Goal: Find specific page/section: Find specific page/section

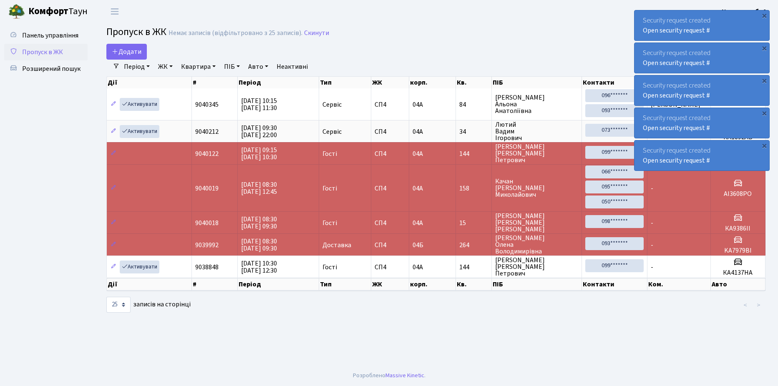
select select "25"
click at [53, 66] on span "Розширений пошук" at bounding box center [51, 68] width 58 height 9
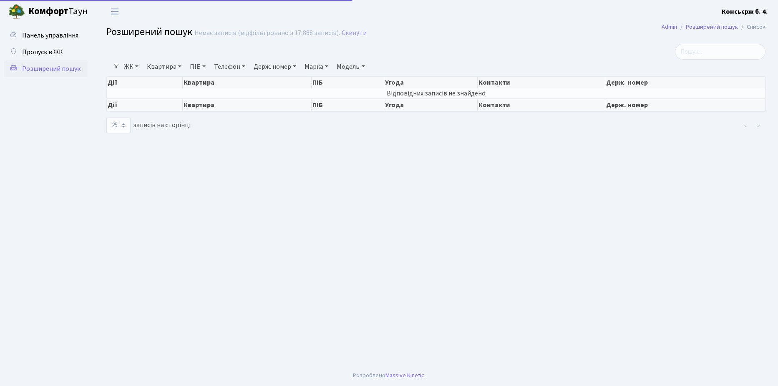
select select "25"
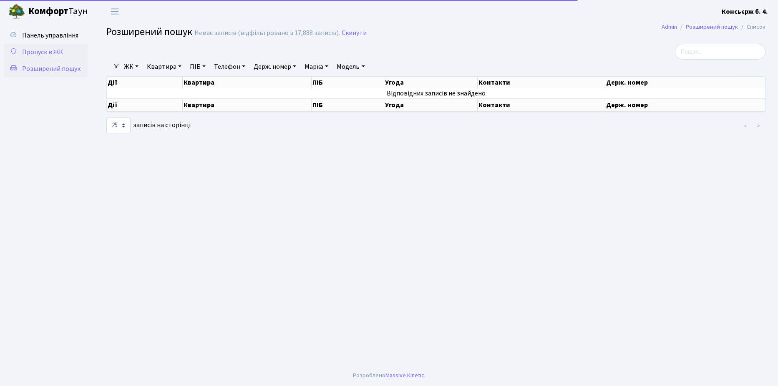
click at [49, 50] on span "Пропуск в ЖК" at bounding box center [42, 52] width 41 height 9
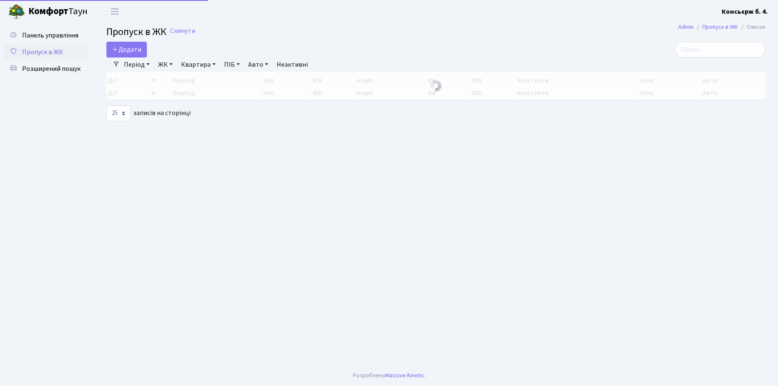
select select "25"
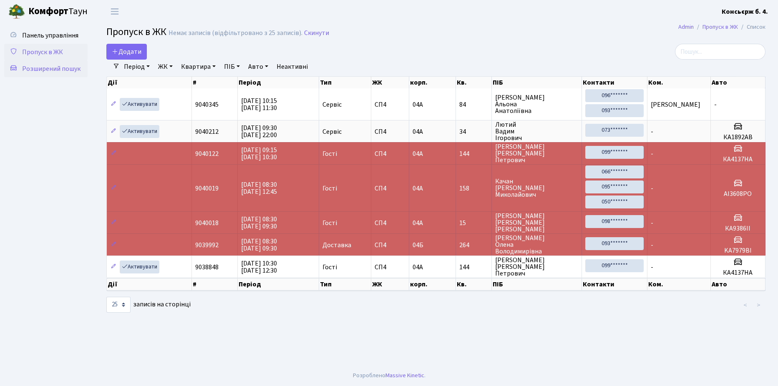
click at [48, 70] on span "Розширений пошук" at bounding box center [51, 68] width 58 height 9
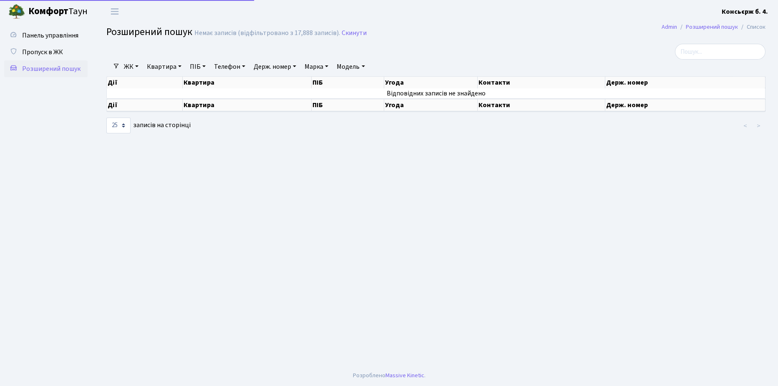
select select "25"
click at [711, 49] on input "search" at bounding box center [720, 52] width 91 height 16
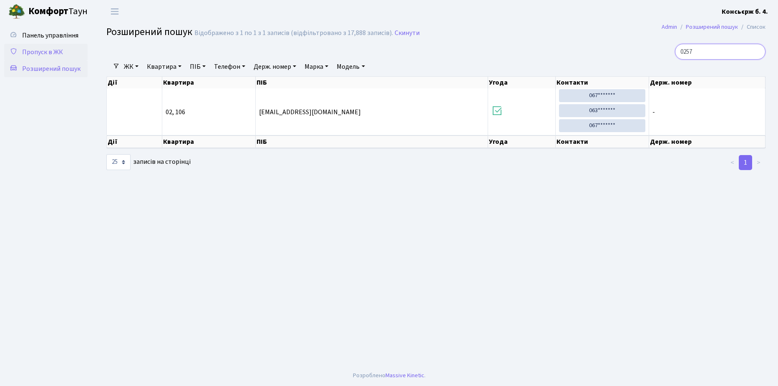
type input "0257"
click at [38, 53] on span "Пропуск в ЖК" at bounding box center [42, 52] width 41 height 9
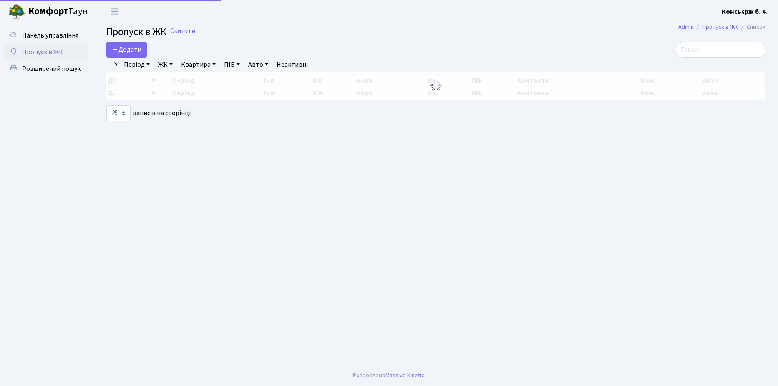
select select "25"
